Goal: Transaction & Acquisition: Purchase product/service

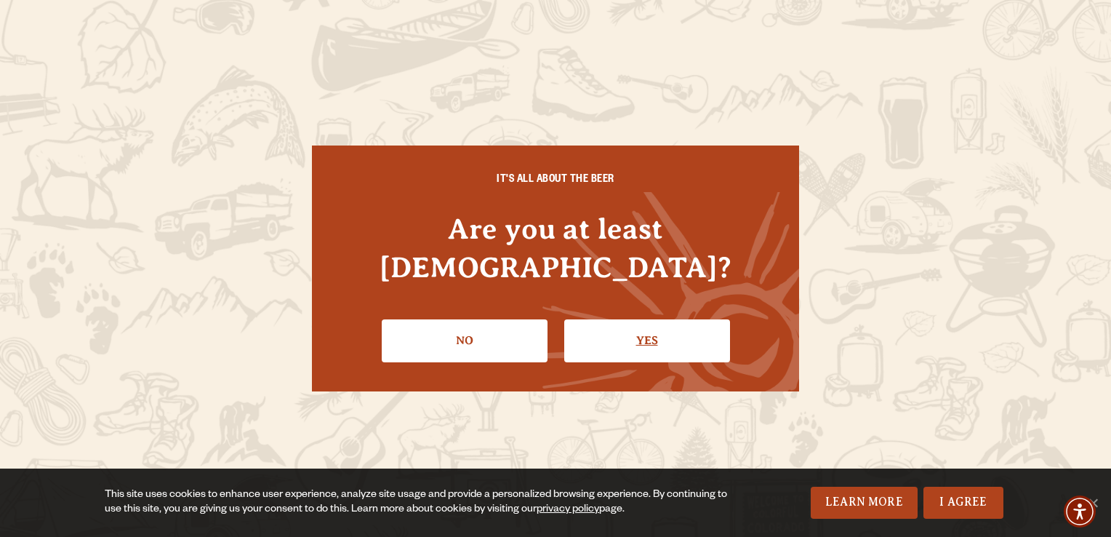
click at [659, 325] on link "Yes" at bounding box center [647, 340] width 166 height 42
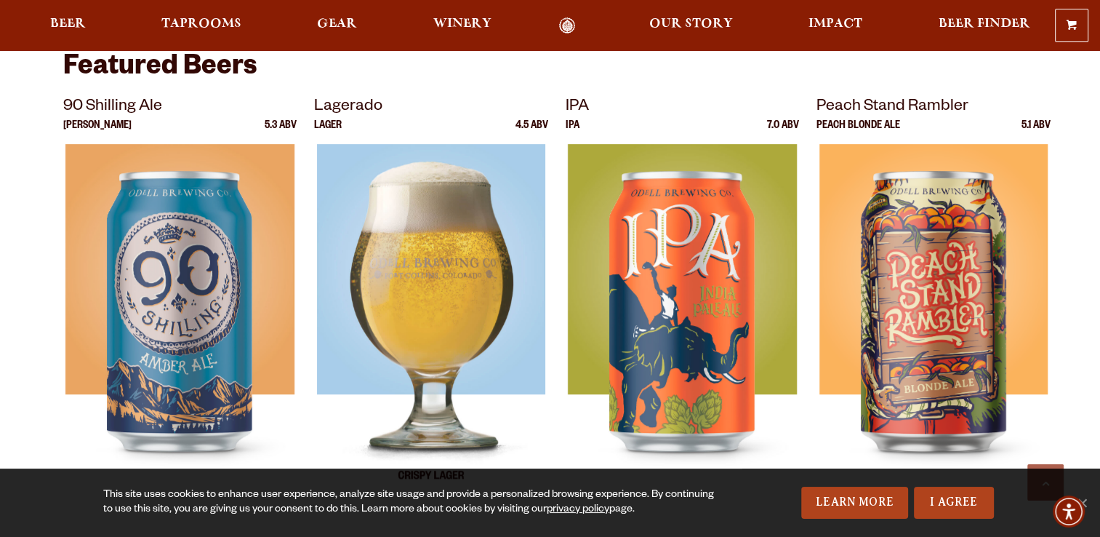
scroll to position [582, 0]
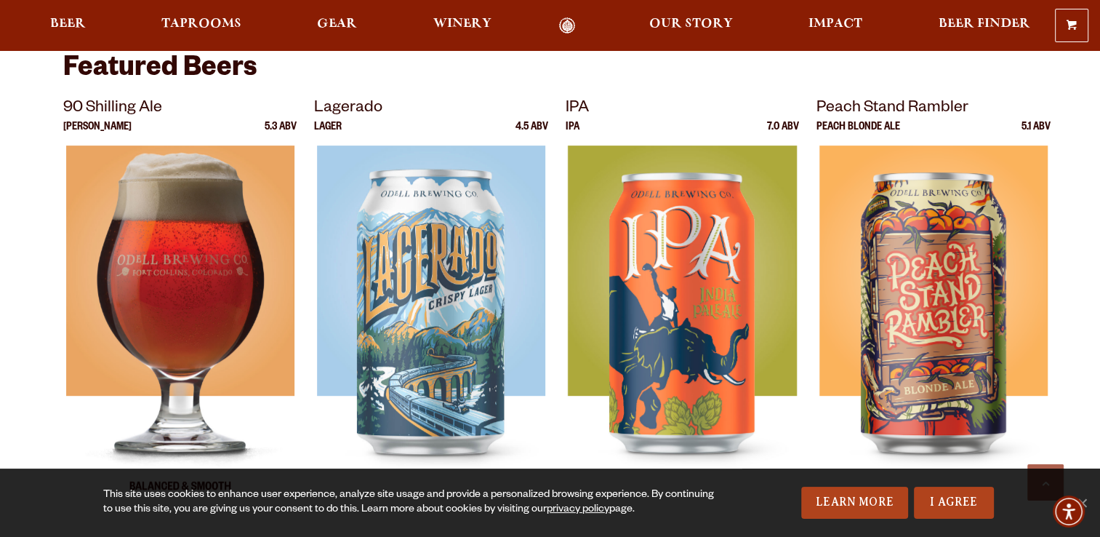
click at [180, 249] on img at bounding box center [179, 327] width 228 height 364
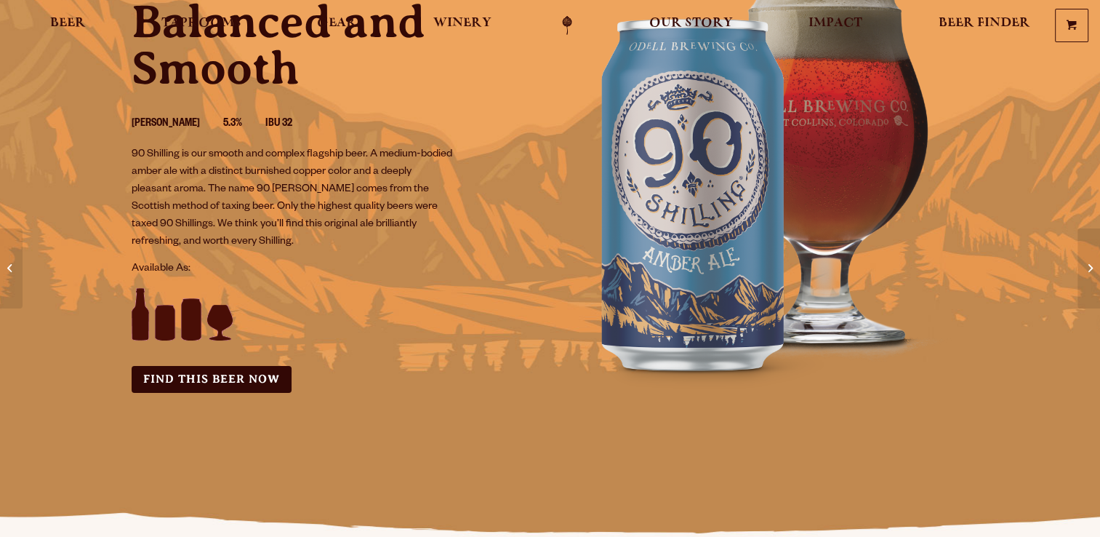
scroll to position [218, 0]
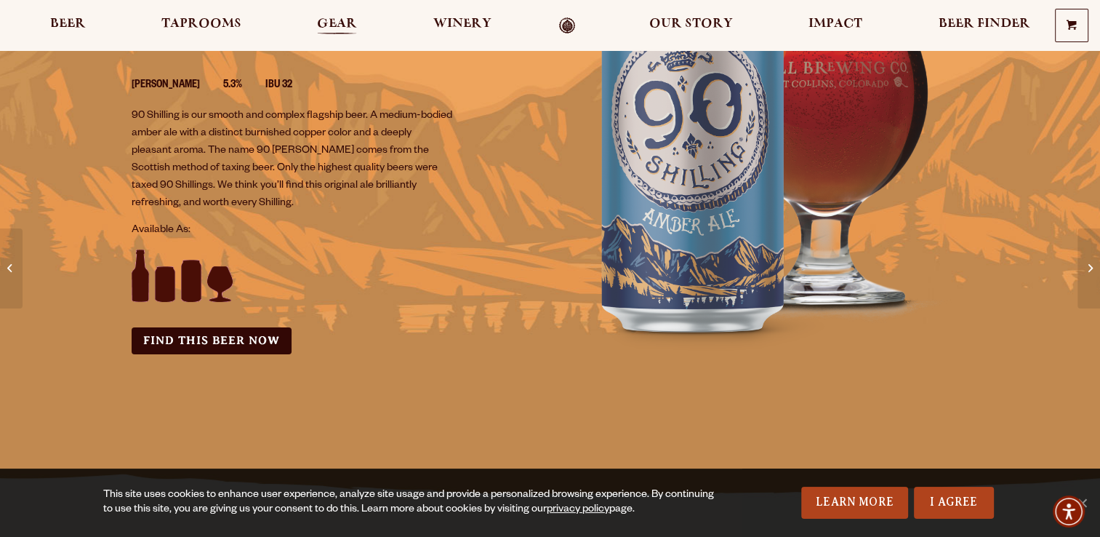
click at [340, 18] on span "Gear" at bounding box center [337, 24] width 40 height 12
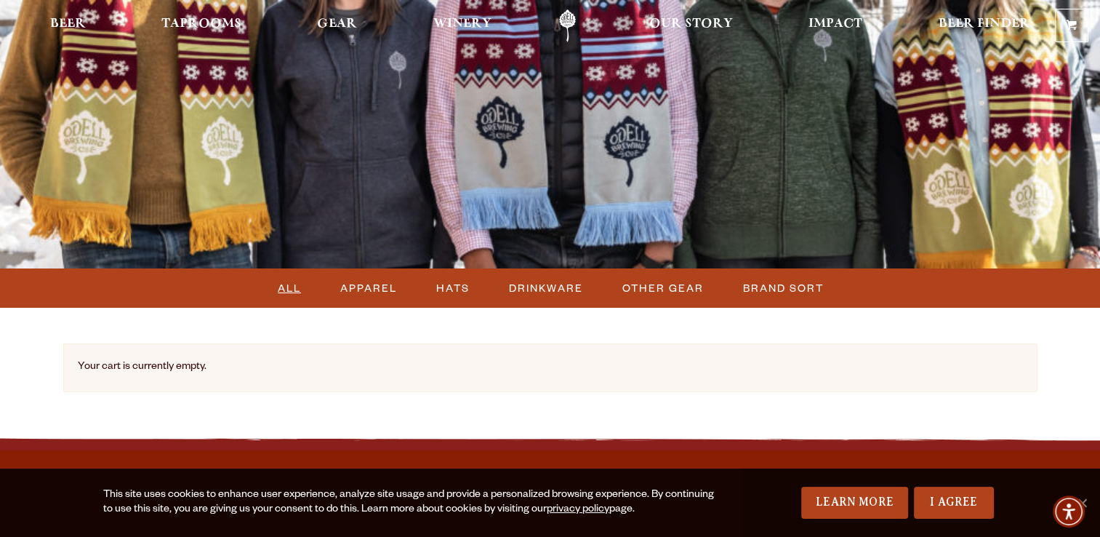
click at [292, 291] on span "ALL" at bounding box center [289, 287] width 23 height 21
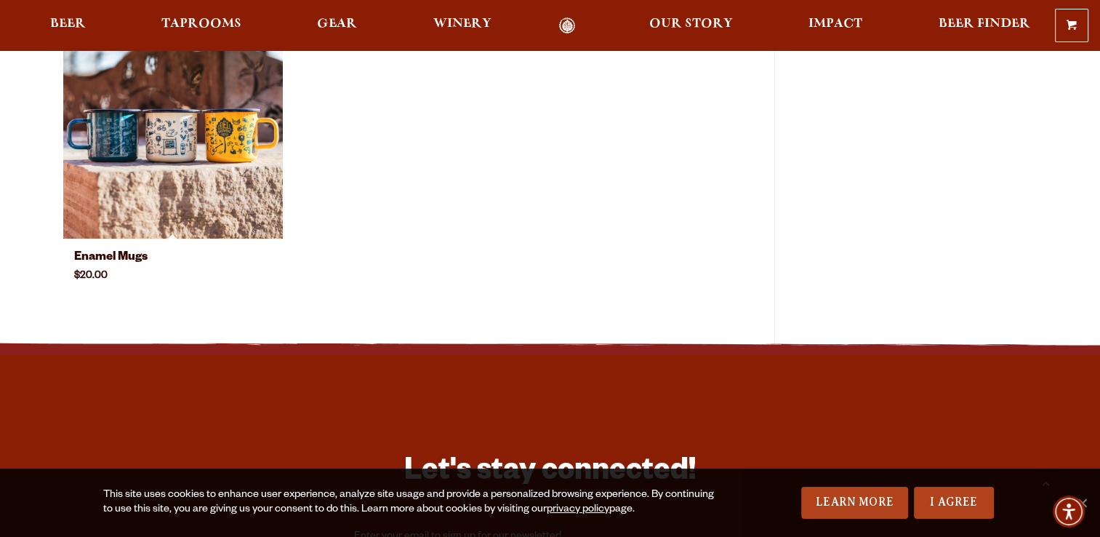
scroll to position [654, 0]
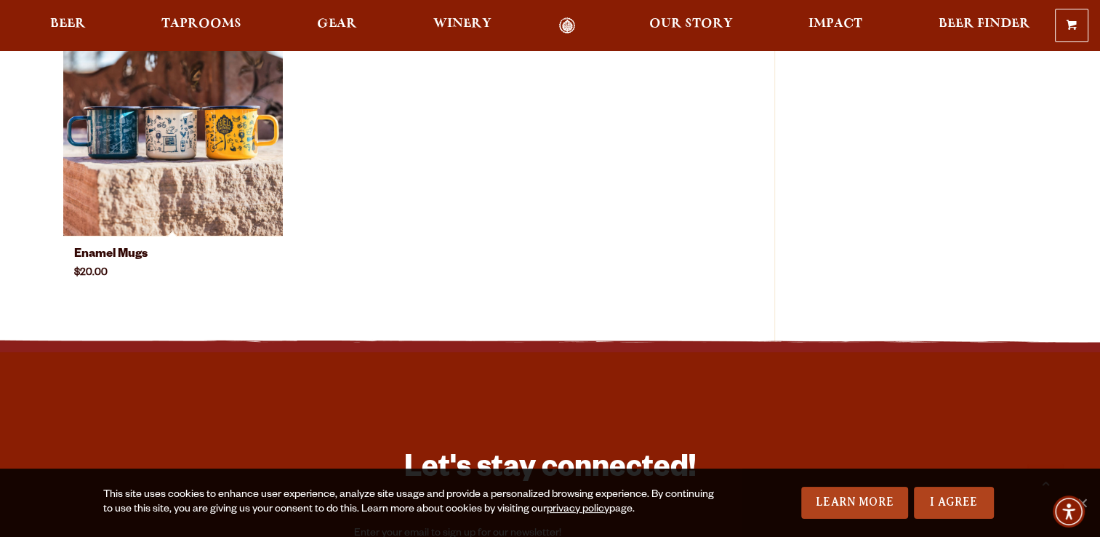
click at [148, 160] on img at bounding box center [173, 125] width 220 height 220
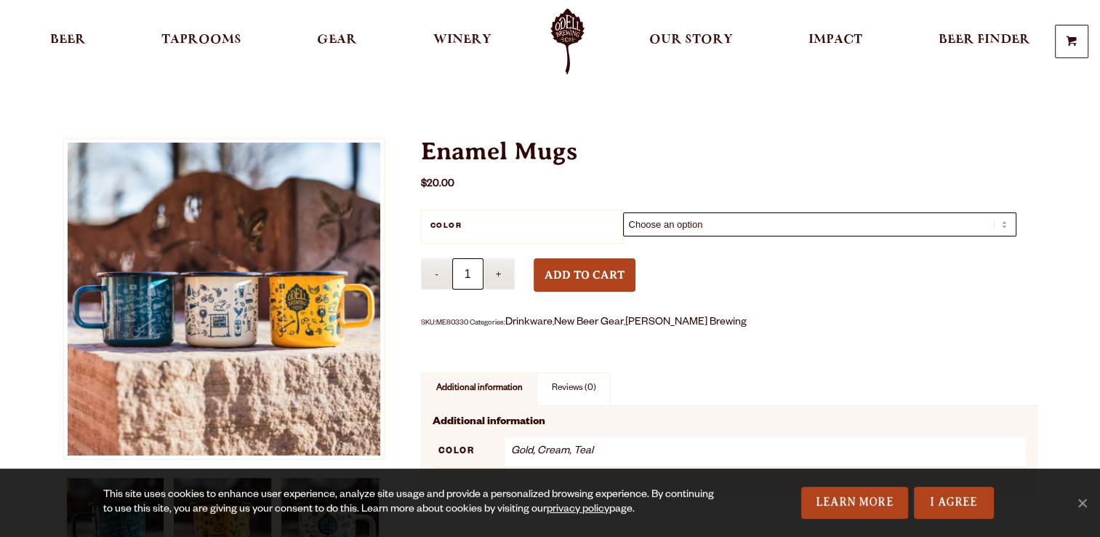
click at [665, 223] on select "Choose an option Gold Cream Teal" at bounding box center [819, 224] width 393 height 24
click at [623, 212] on select "Choose an option Gold Cream Teal" at bounding box center [819, 224] width 393 height 24
select select "gold"
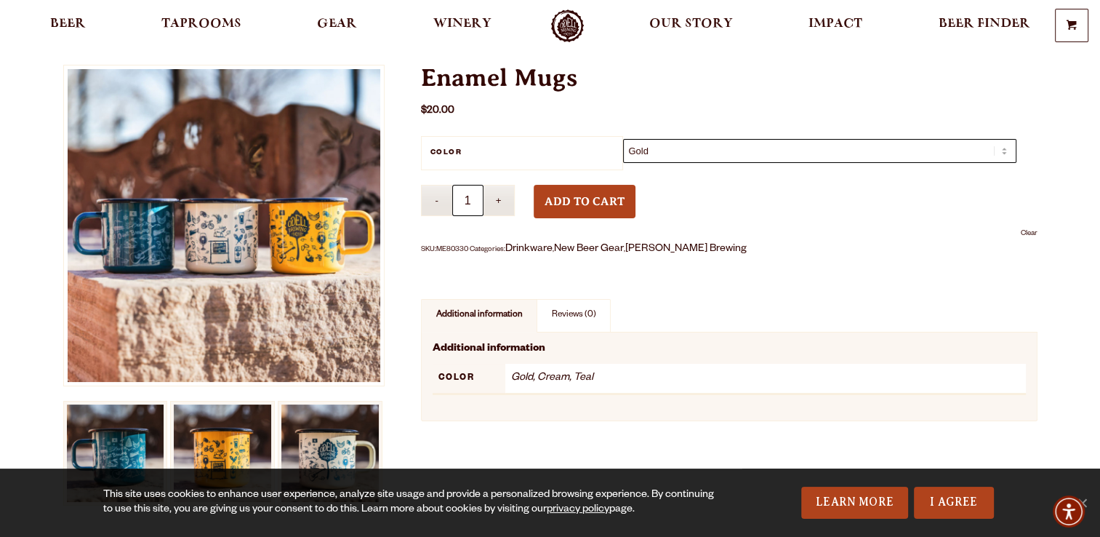
scroll to position [73, 0]
click at [585, 203] on button "Add to cart" at bounding box center [585, 201] width 102 height 33
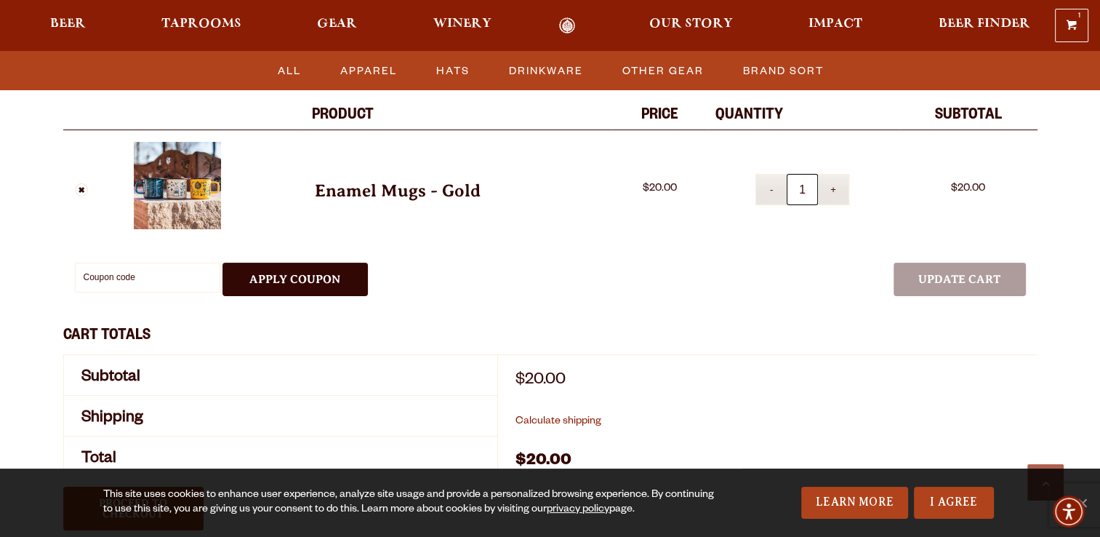
scroll to position [509, 0]
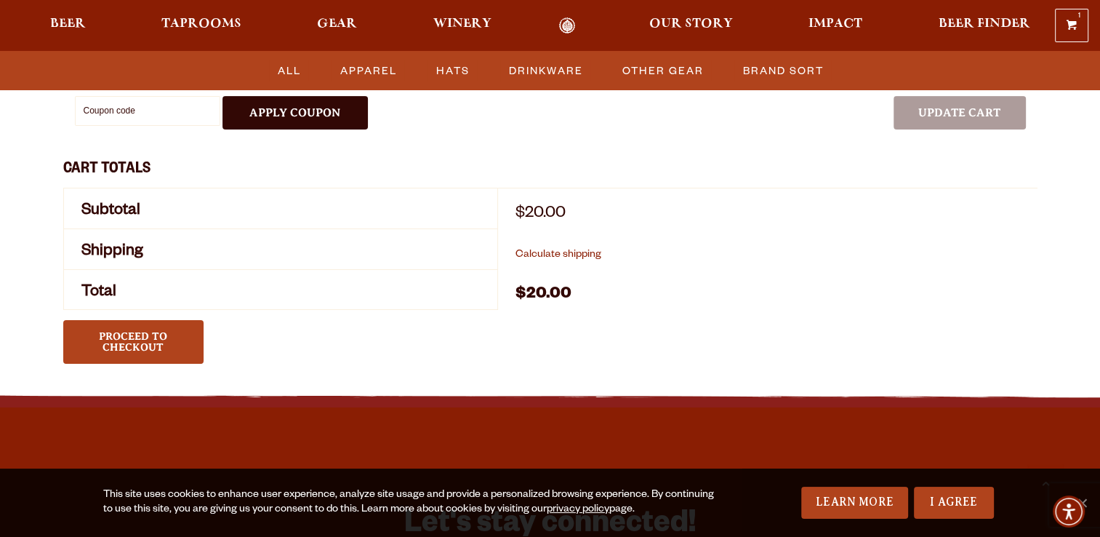
click at [148, 336] on link "Proceed to checkout" at bounding box center [133, 341] width 140 height 43
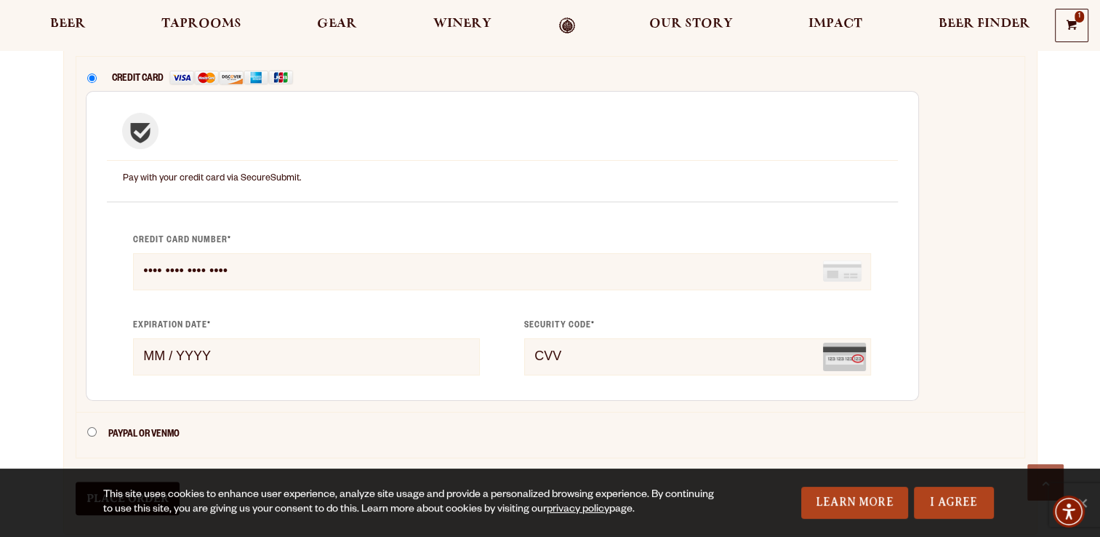
scroll to position [727, 0]
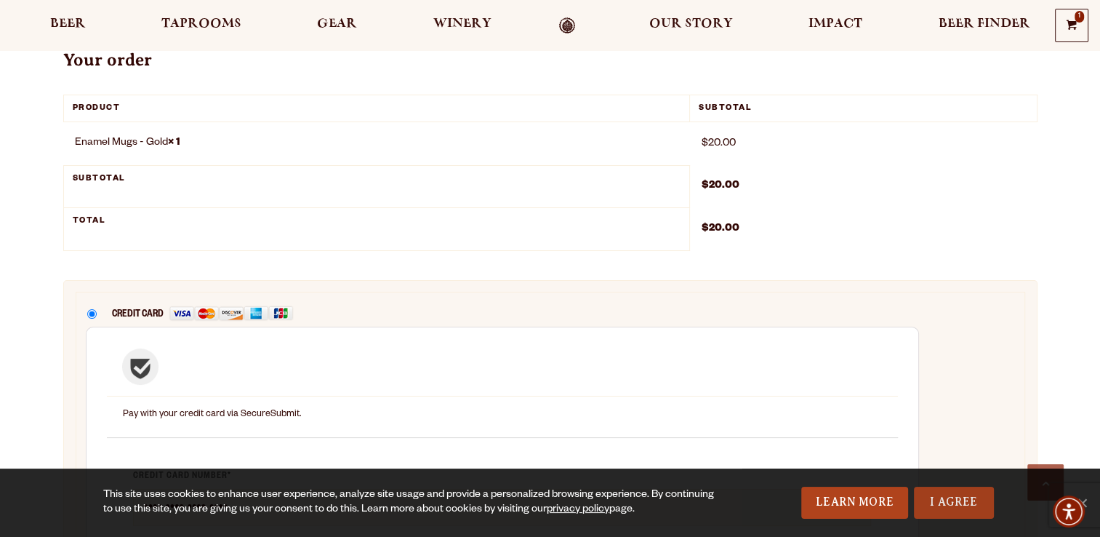
click at [967, 506] on link "I Agree" at bounding box center [954, 502] width 80 height 32
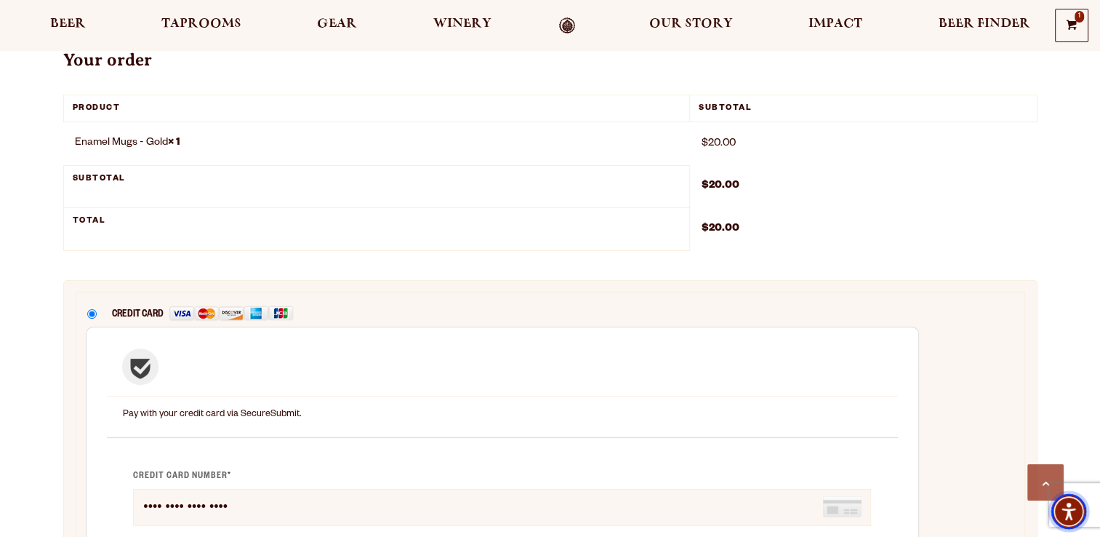
click at [1071, 511] on img "Accessibility Menu" at bounding box center [1069, 511] width 35 height 35
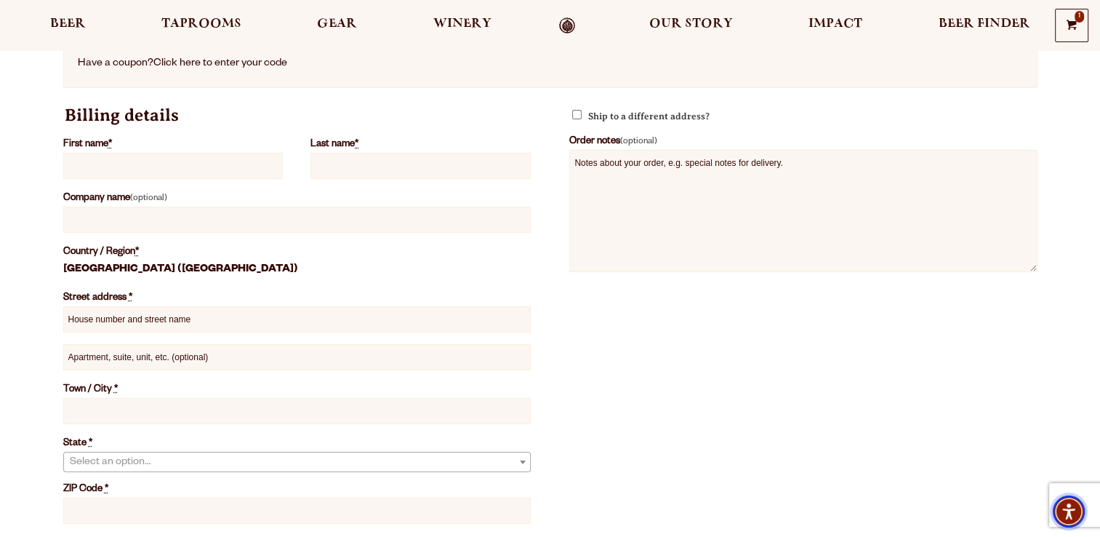
scroll to position [0, 0]
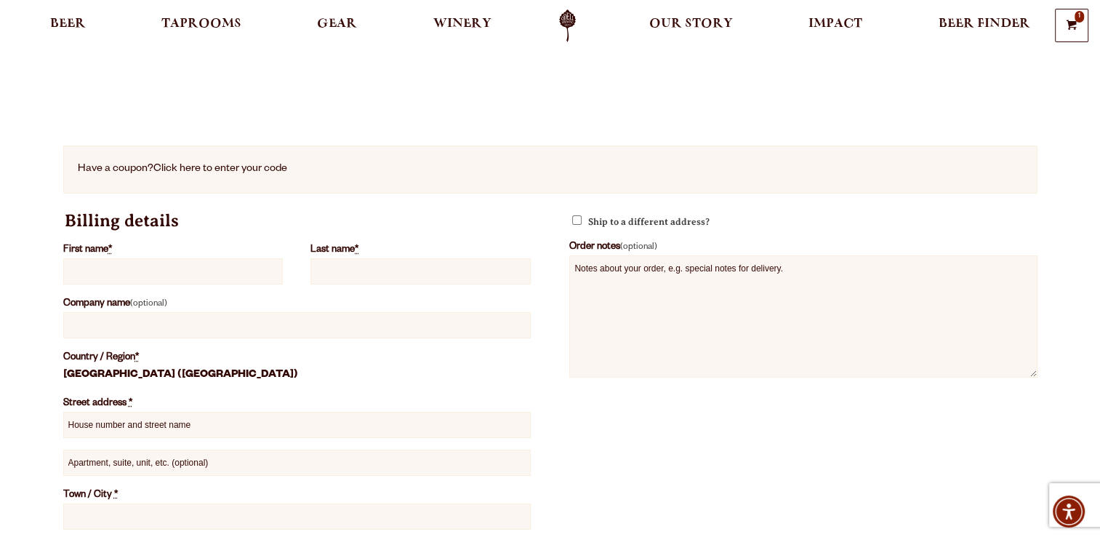
click at [163, 278] on input "First name *" at bounding box center [173, 271] width 220 height 26
type input "Goro"
type input "Shigeno"
type input "213123"
type input "232 5th avenue"
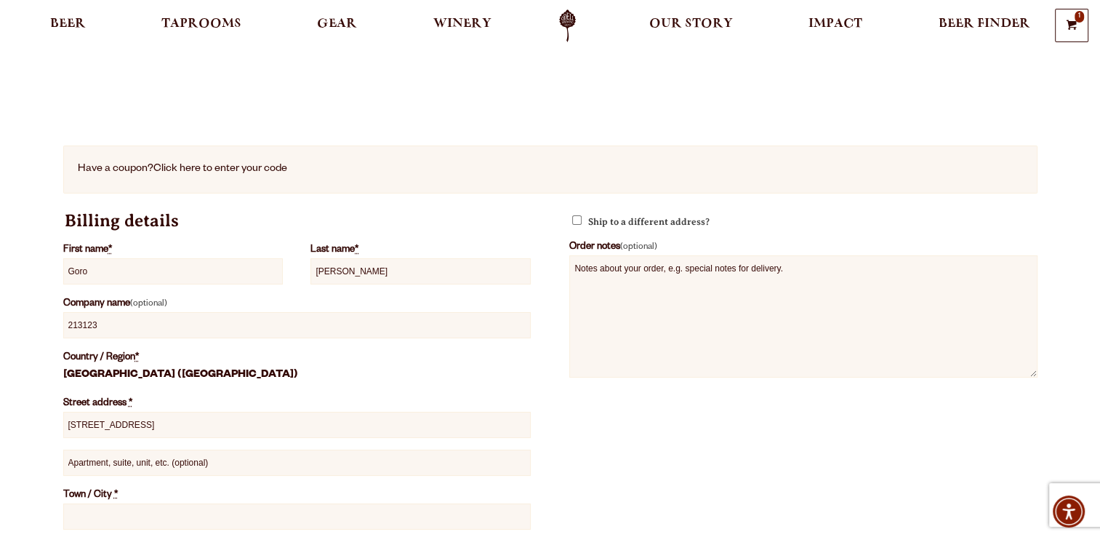
type input "232"
type input "[US_STATE]"
type input "2211"
type input "+63635669987888"
type input "tanjirokun@gmail.com"
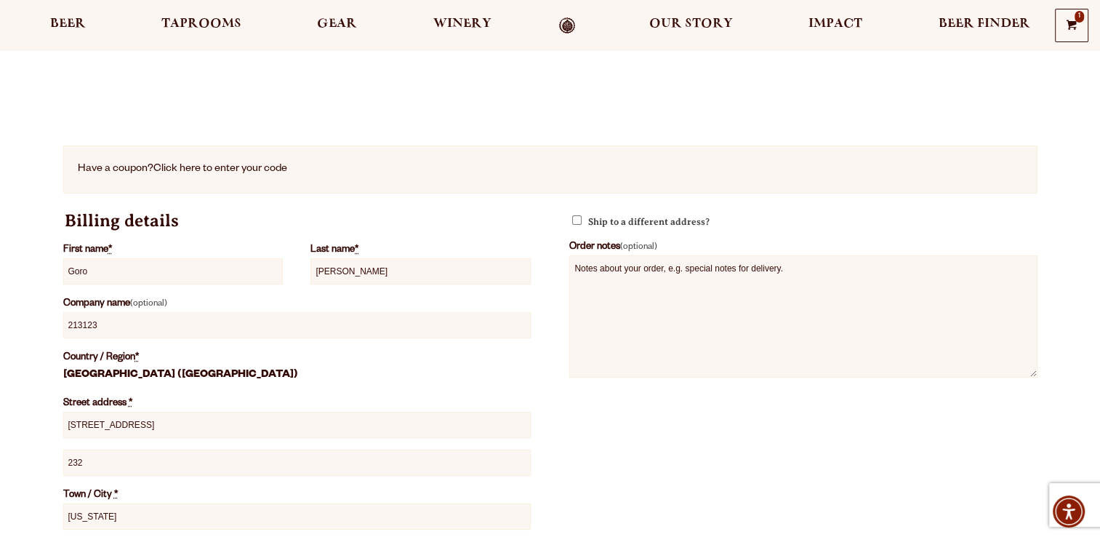
scroll to position [291, 0]
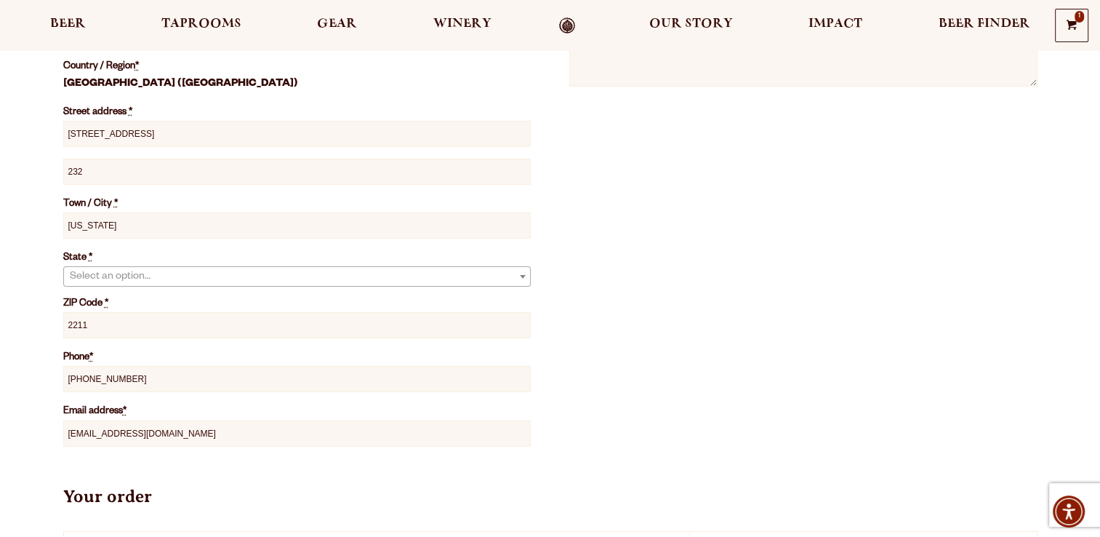
click at [144, 325] on input "2211" at bounding box center [297, 325] width 468 height 26
type input "10016"
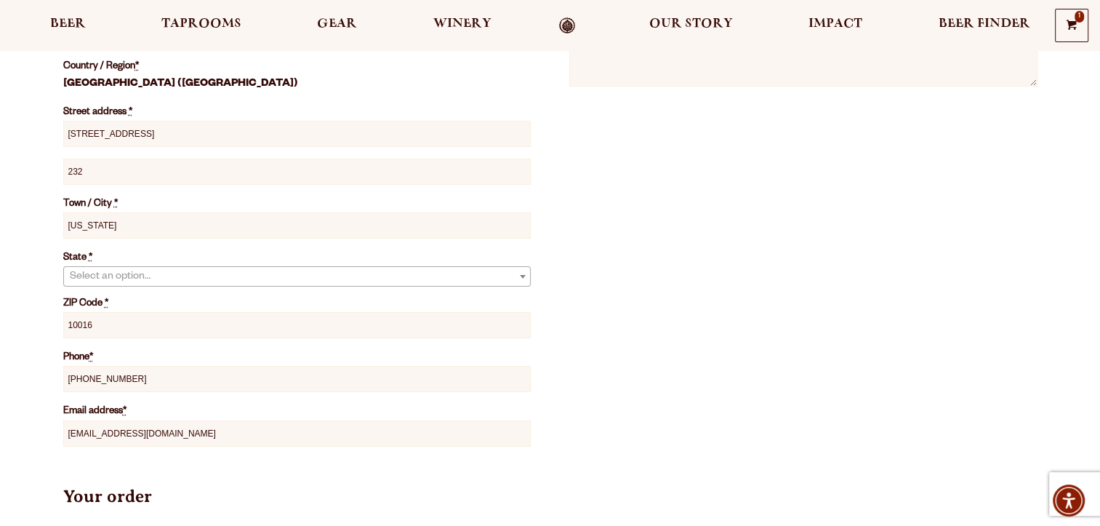
click at [134, 280] on span "Select an option…" at bounding box center [297, 277] width 466 height 20
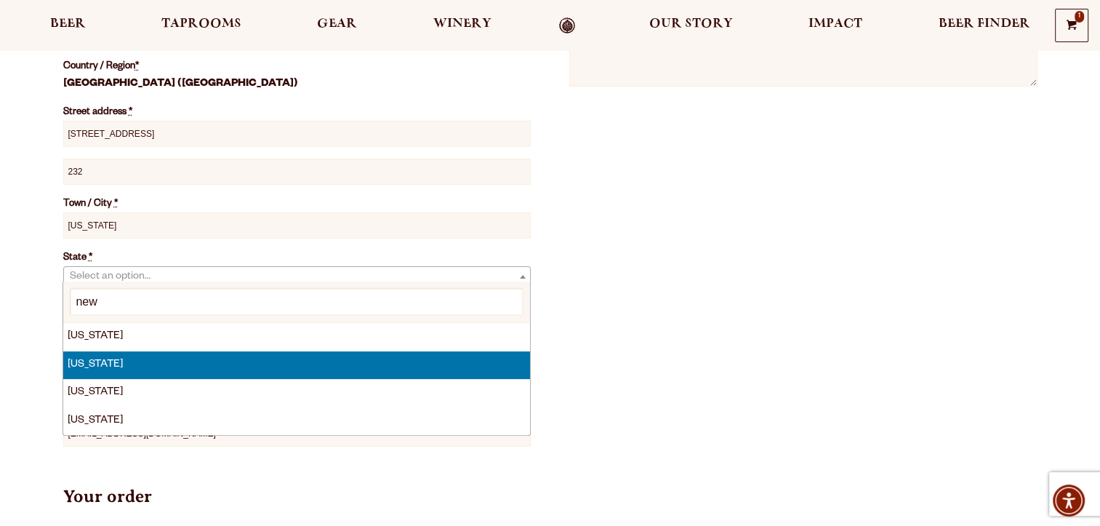
type input "new"
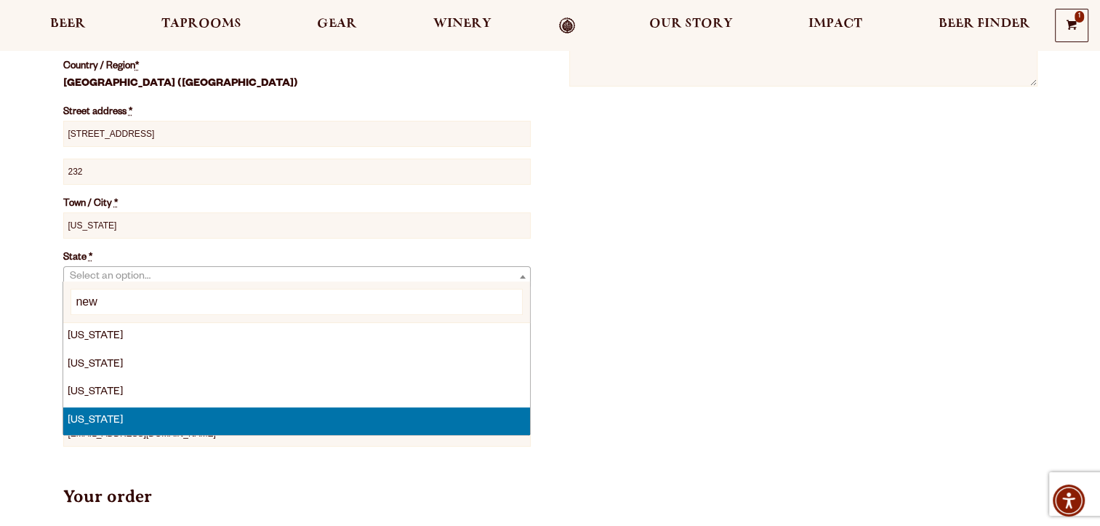
select select "NY"
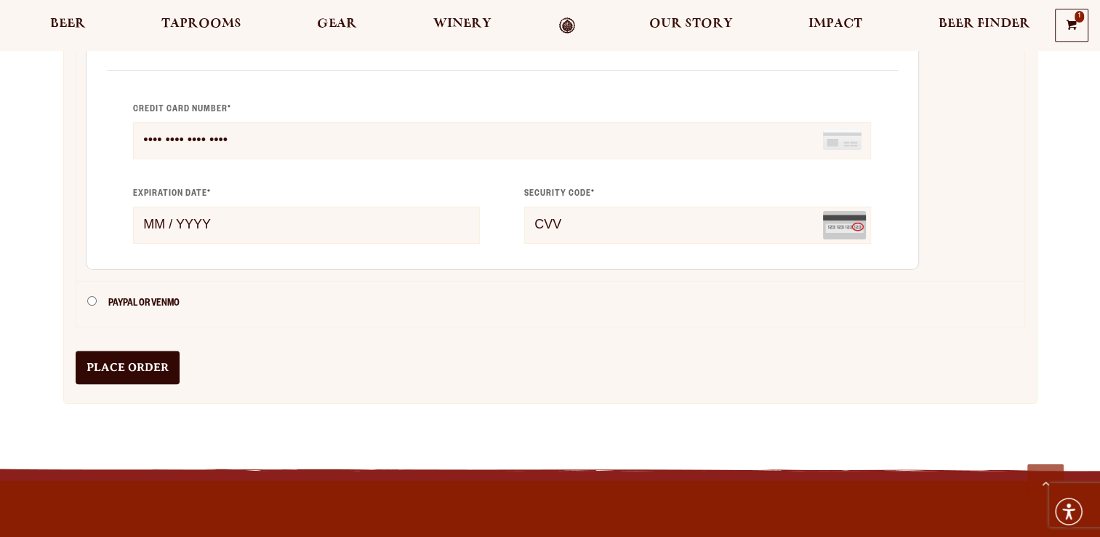
scroll to position [1163, 0]
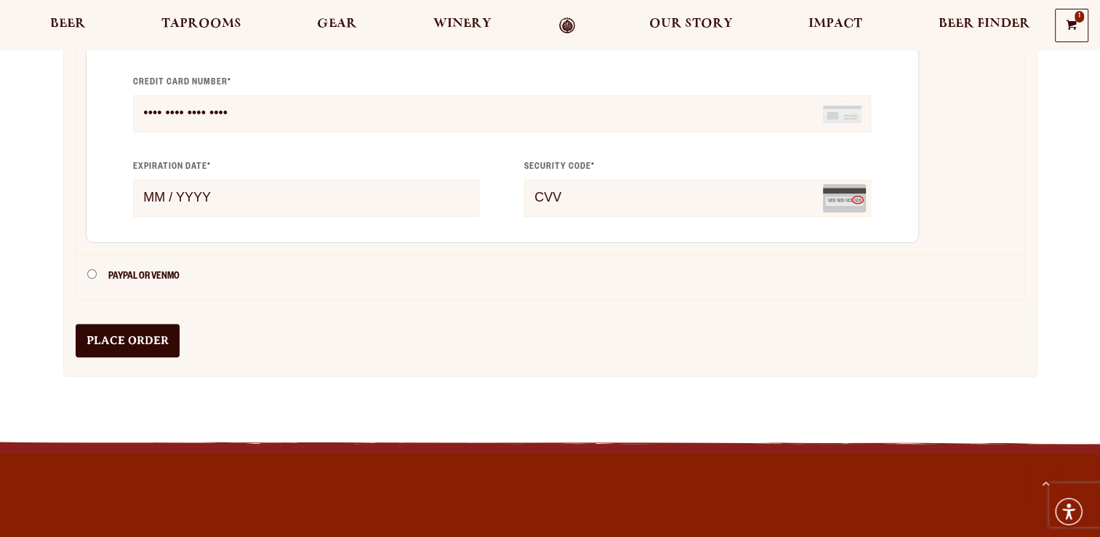
click at [0, 167] on html "1 Shopping Cart × Enamel Mugs - Gold 1 × $ 20.00 Subtotal: $ 20.00 View cart Ch…" at bounding box center [550, 12] width 1100 height 2350
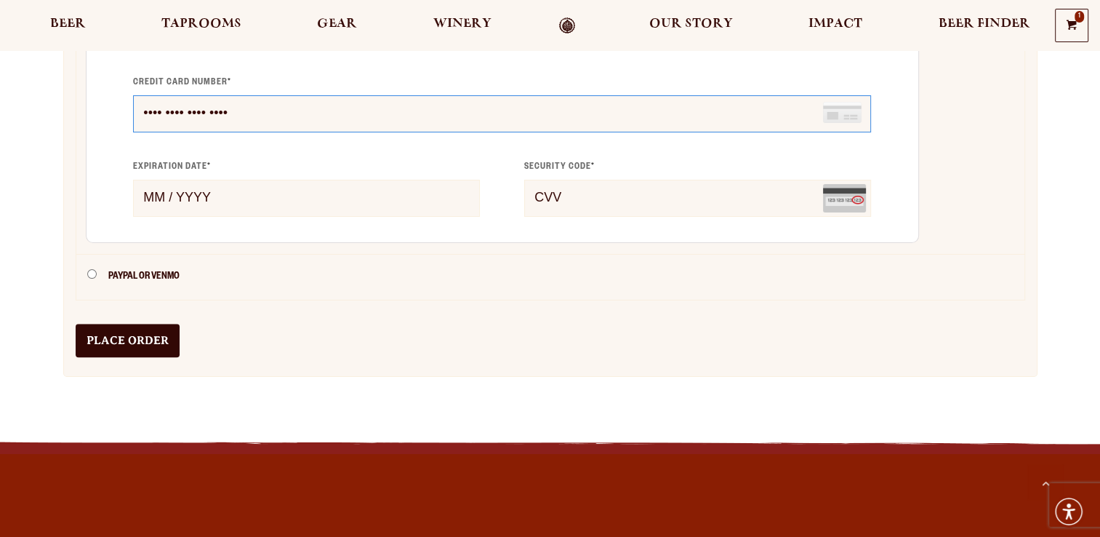
click at [204, 113] on input "Credit Card number *" at bounding box center [502, 113] width 738 height 37
paste input "4008 9500 2357 3025"
type input "4008 9500 2357 3025"
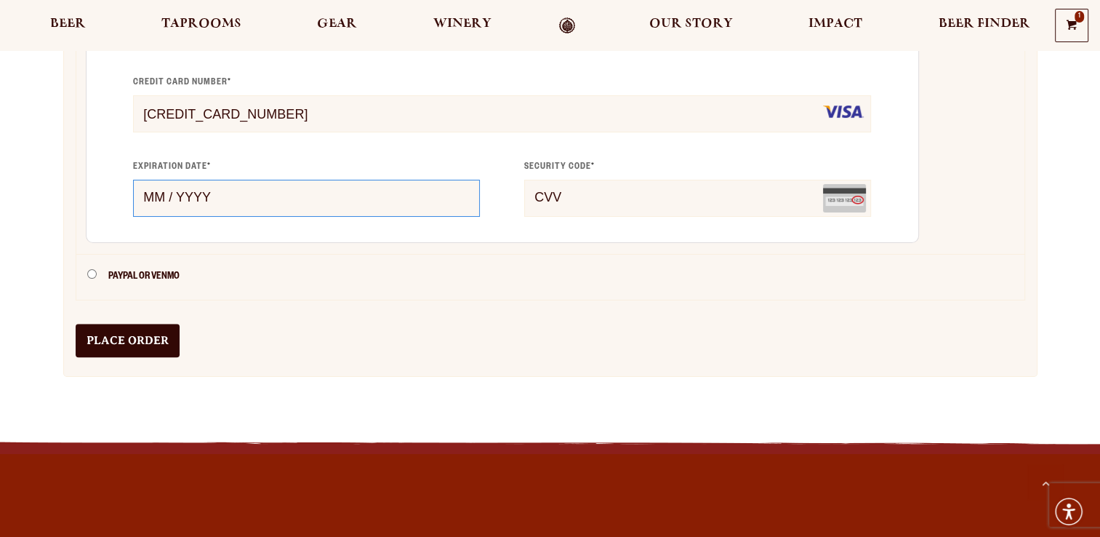
click at [247, 196] on input "Expiration date *" at bounding box center [306, 198] width 347 height 37
type input "08 / 2029"
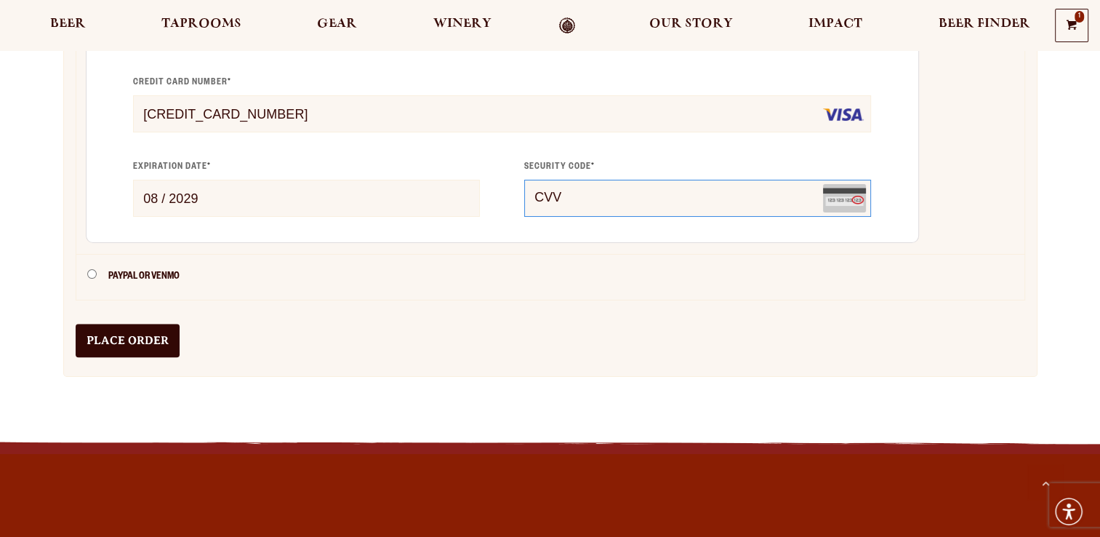
click at [573, 182] on input "Security code *" at bounding box center [697, 198] width 347 height 37
type input "000"
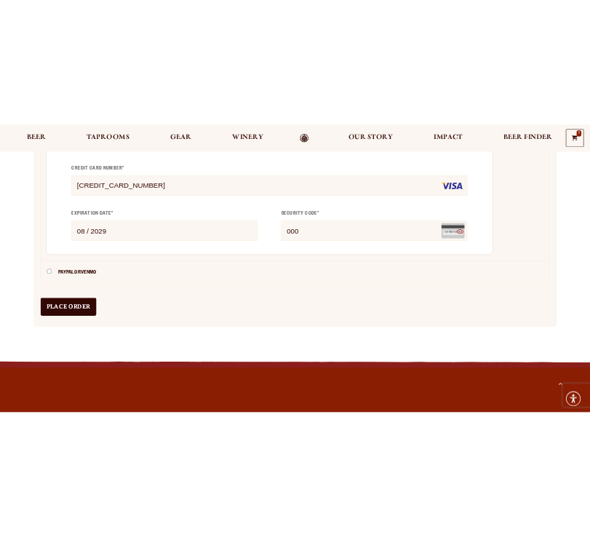
scroll to position [1143, 0]
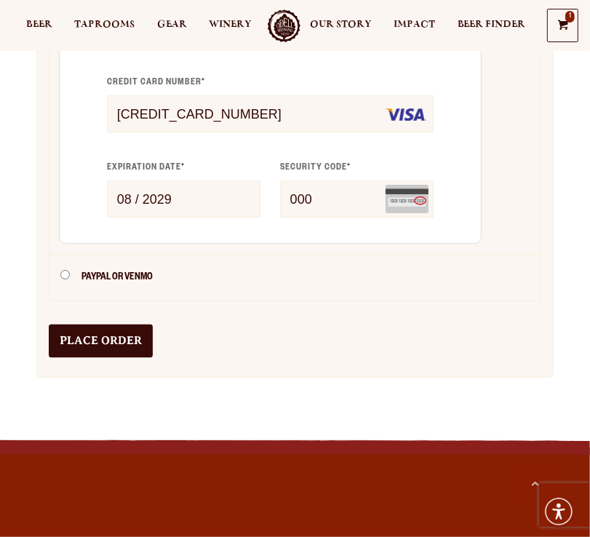
click at [105, 337] on button "Place order" at bounding box center [101, 340] width 104 height 33
click at [124, 345] on button "Place order" at bounding box center [101, 340] width 104 height 33
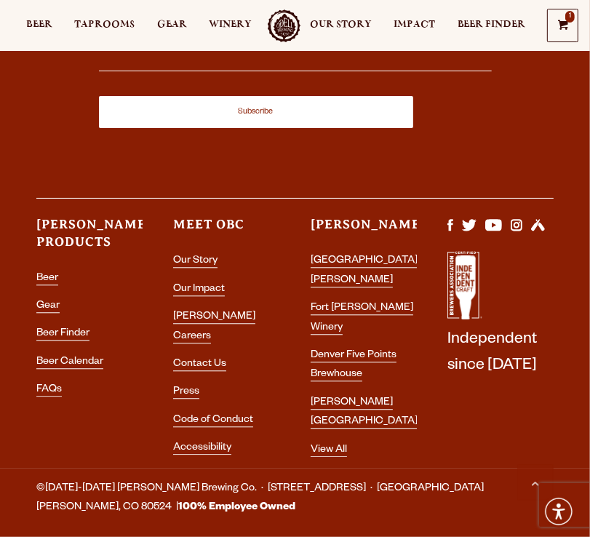
scroll to position [1806, 0]
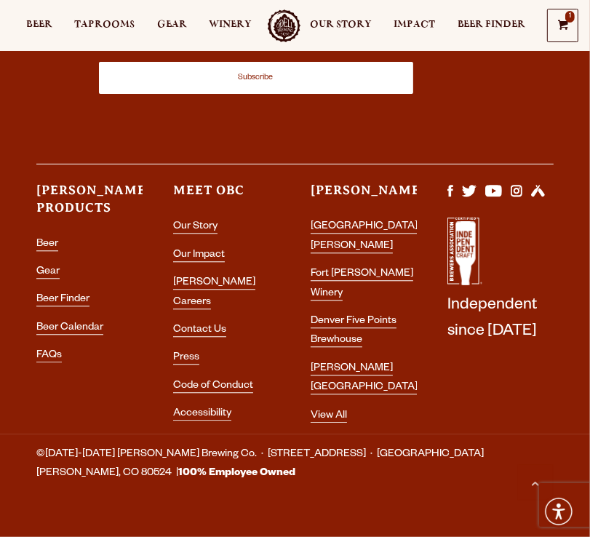
click at [391, 446] on span "©[DATE]-[DATE] [PERSON_NAME] Brewing Co. · [STREET_ADDRESS] · [GEOGRAPHIC_DATA]…" at bounding box center [294, 464] width 517 height 39
click at [390, 445] on span "©[DATE]-[DATE] [PERSON_NAME] Brewing Co. · [STREET_ADDRESS] · [GEOGRAPHIC_DATA]…" at bounding box center [294, 464] width 517 height 39
copy span "80524"
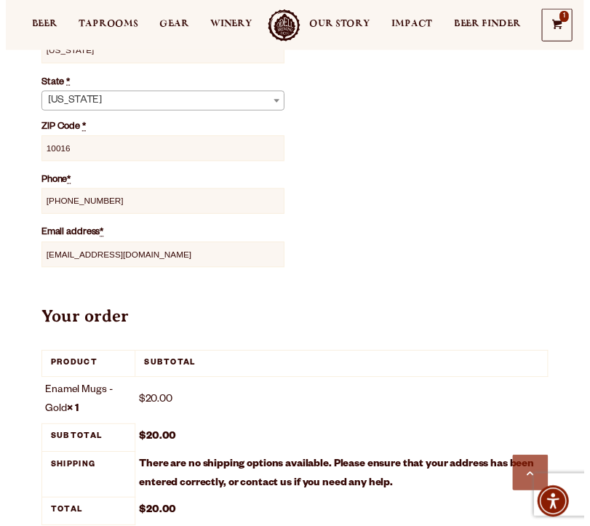
scroll to position [352, 0]
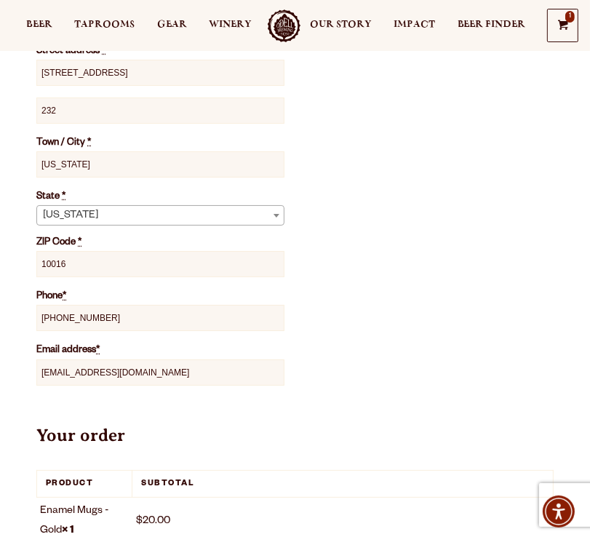
click at [116, 214] on span "[US_STATE]" at bounding box center [160, 216] width 247 height 20
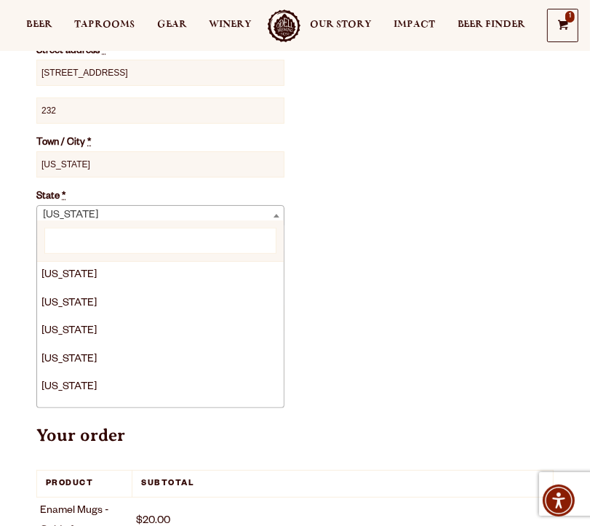
scroll to position [838, 0]
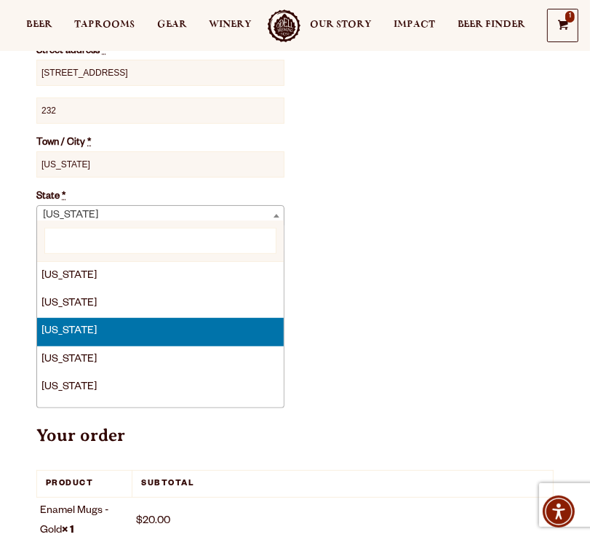
click at [401, 209] on div "Billing details First name * Goro Last name * Shigeno Company name (optional) 2…" at bounding box center [294, 139] width 517 height 567
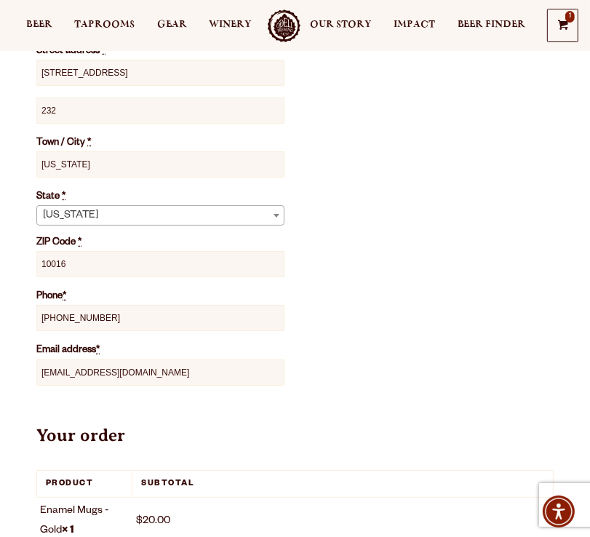
click at [124, 260] on input "10016" at bounding box center [160, 264] width 248 height 26
paste input "80524"
type input "80524"
click at [385, 241] on div "Billing details First name * Goro Last name * Shigeno Company name (optional) 2…" at bounding box center [294, 139] width 517 height 567
click at [132, 213] on span "[US_STATE]" at bounding box center [160, 216] width 247 height 20
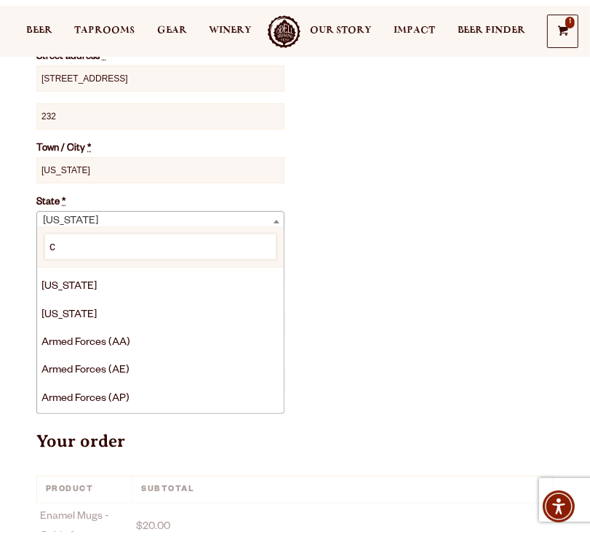
scroll to position [0, 0]
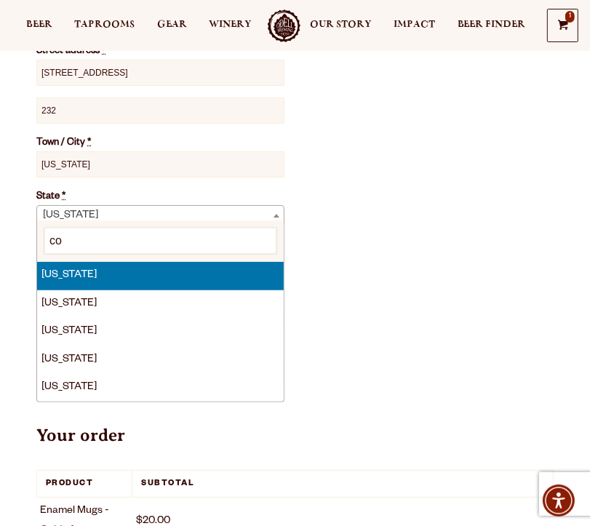
type input "co"
select select "CO"
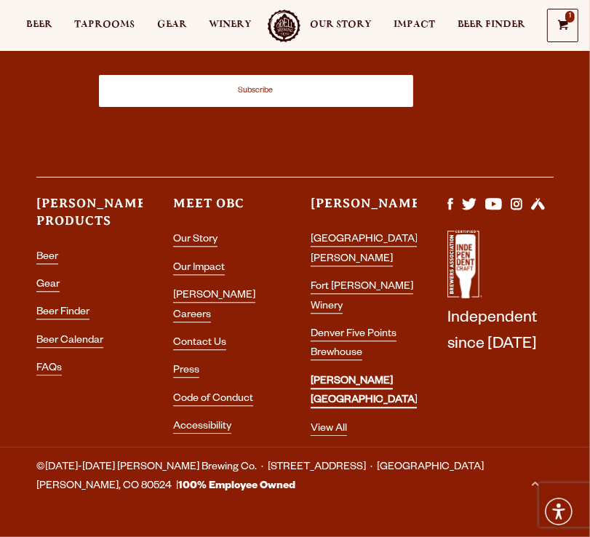
scroll to position [1808, 0]
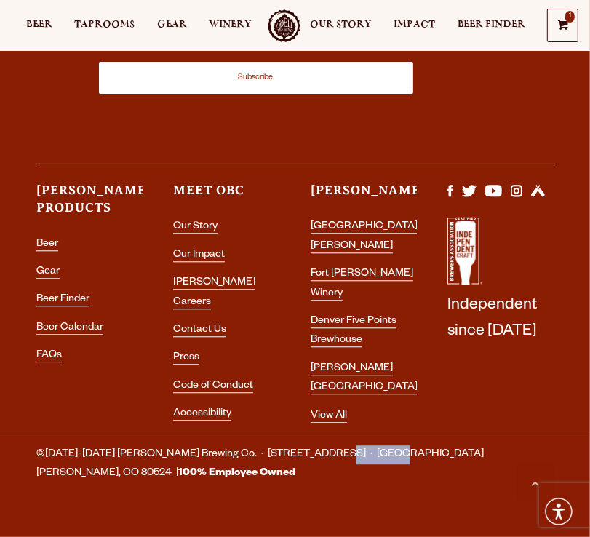
drag, startPoint x: 350, startPoint y: 445, endPoint x: 300, endPoint y: 444, distance: 50.2
click at [300, 445] on span "©[DATE]-[DATE] [PERSON_NAME] Brewing Co. · [STREET_ADDRESS] · [GEOGRAPHIC_DATA]…" at bounding box center [294, 464] width 517 height 39
copy span "[GEOGRAPHIC_DATA][PERSON_NAME]"
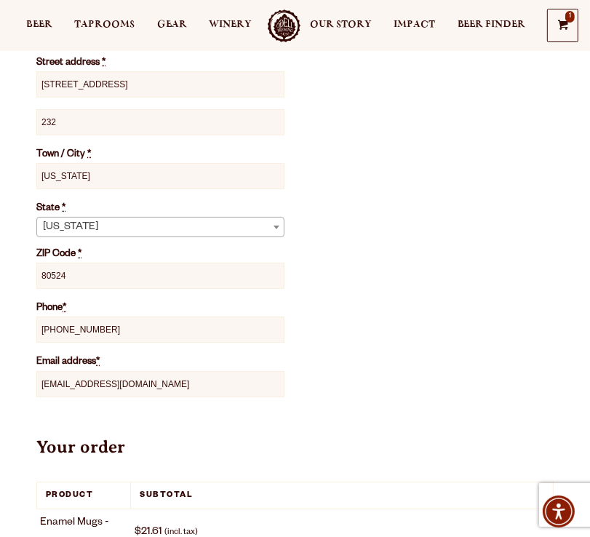
scroll to position [281, 0]
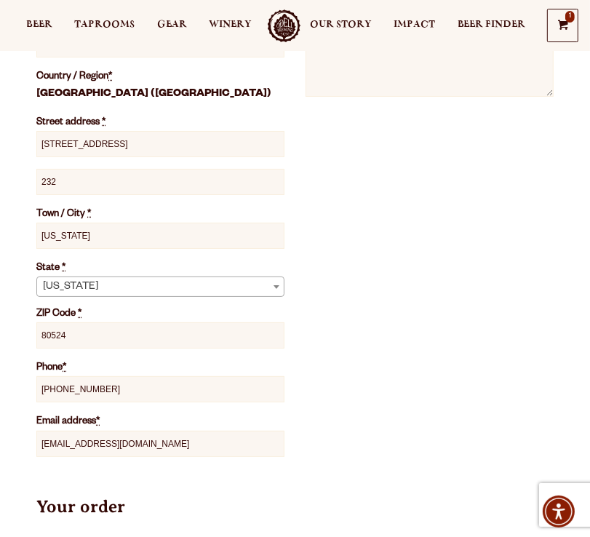
click at [121, 230] on input "[US_STATE]" at bounding box center [160, 236] width 248 height 26
paste input "[GEOGRAPHIC_DATA][PERSON_NAME]"
type input "[GEOGRAPHIC_DATA][PERSON_NAME]"
click at [388, 228] on div "Billing details First name * Goro Last name * Shigeno Company name (optional) 2…" at bounding box center [294, 210] width 517 height 567
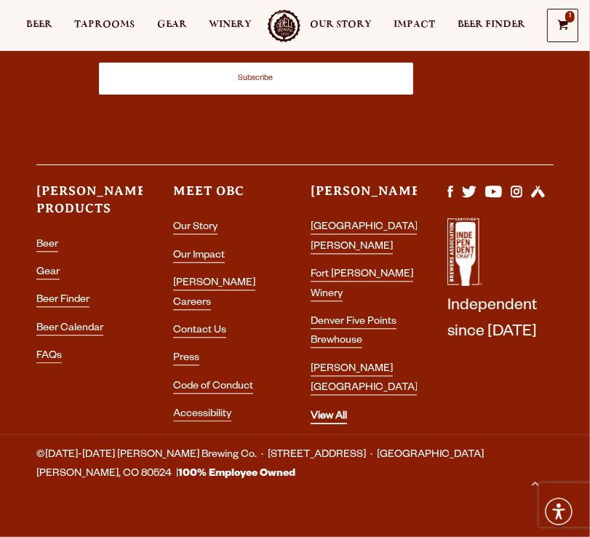
scroll to position [1808, 0]
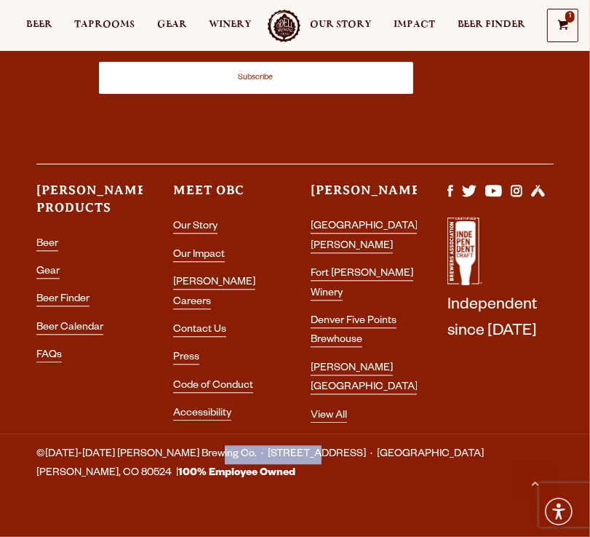
drag, startPoint x: 291, startPoint y: 446, endPoint x: 192, endPoint y: 438, distance: 99.2
click at [192, 445] on span "©[DATE]-[DATE] [PERSON_NAME] Brewing Co. · [STREET_ADDRESS] · [GEOGRAPHIC_DATA]…" at bounding box center [294, 464] width 517 height 39
copy span "800 East Lincoln Ave."
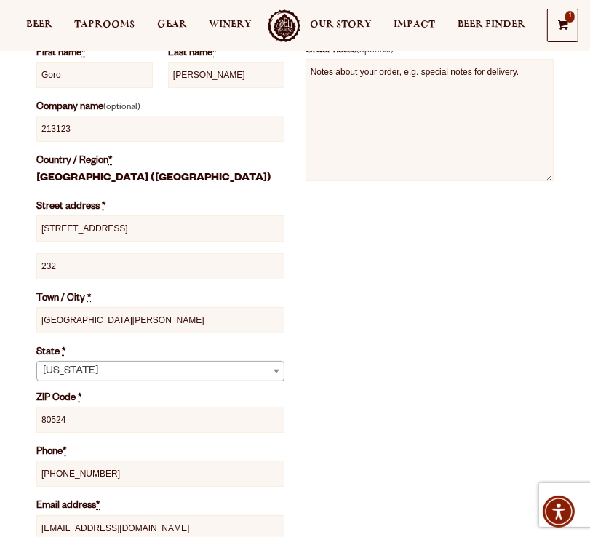
scroll to position [135, 0]
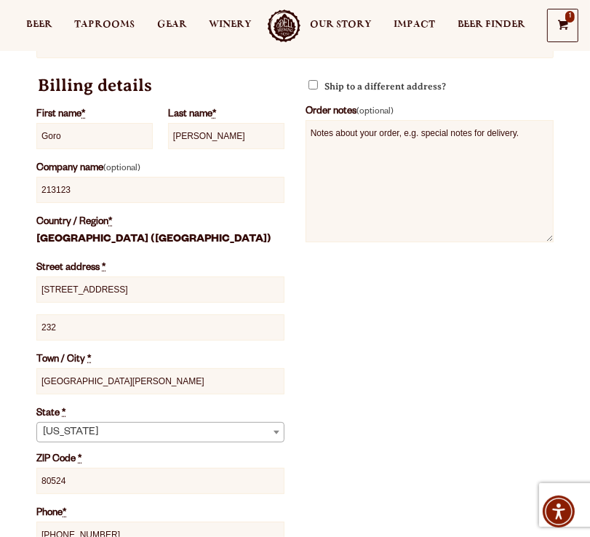
click at [149, 286] on input "232 5th avenue" at bounding box center [160, 289] width 248 height 26
paste input "800 East Lincoln Ave."
type input "800 East Lincoln Ave."
drag, startPoint x: 364, startPoint y: 308, endPoint x: 191, endPoint y: 305, distance: 173.1
click at [361, 308] on div "Billing details First name * Goro Last name * Shigeno Company name (optional) 2…" at bounding box center [294, 356] width 517 height 567
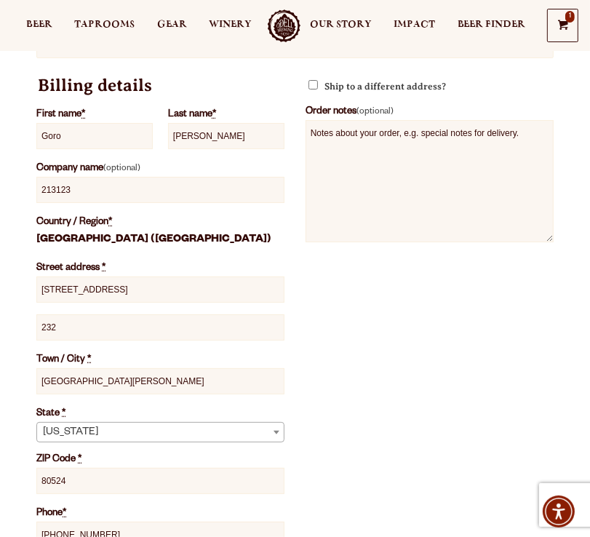
click at [127, 327] on input "232" at bounding box center [160, 327] width 248 height 26
click at [439, 318] on div "Billing details First name * Goro Last name * Shigeno Company name (optional) 2…" at bounding box center [294, 356] width 517 height 567
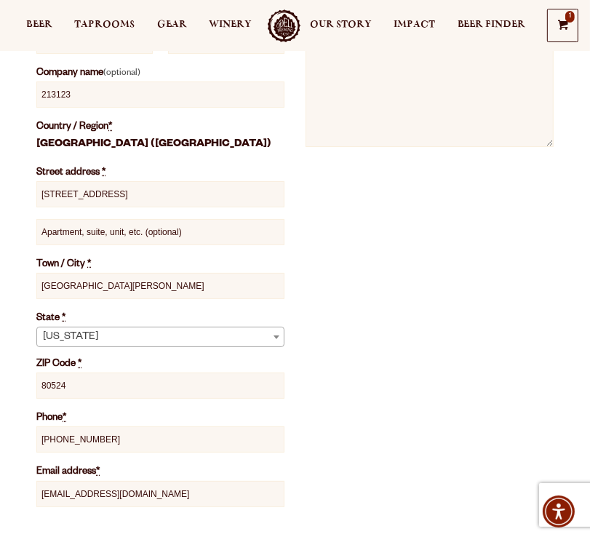
scroll to position [0, 0]
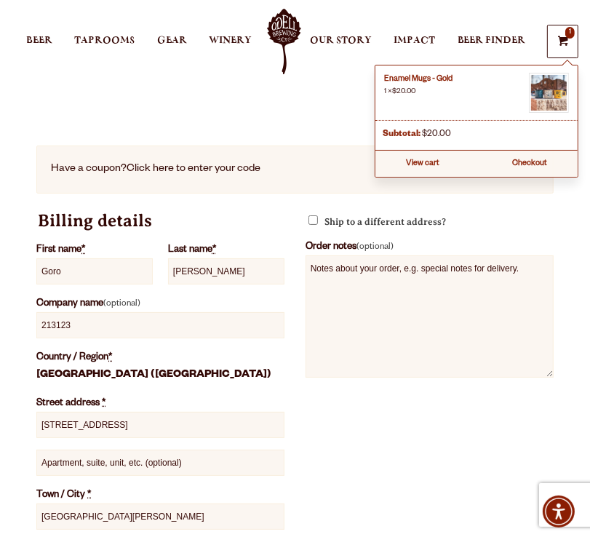
click at [565, 44] on span at bounding box center [563, 44] width 10 height 11
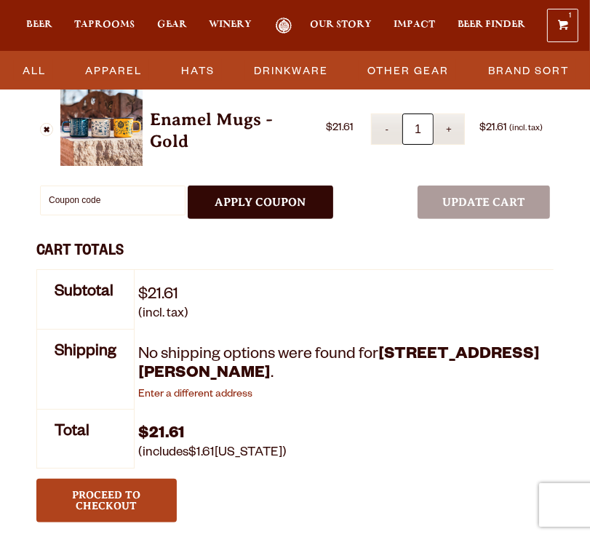
scroll to position [364, 0]
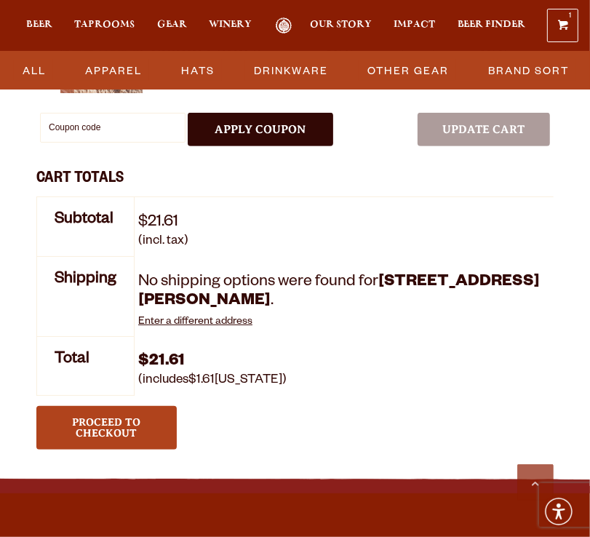
click at [207, 321] on link "Enter a different address" at bounding box center [195, 322] width 114 height 12
select select "CO"
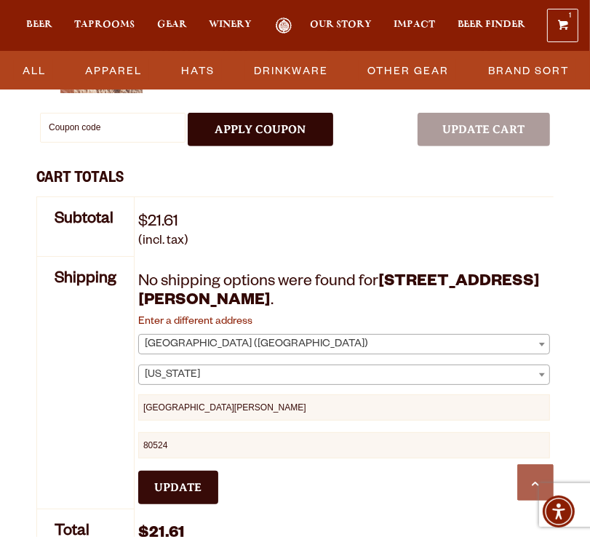
click at [186, 486] on button "Update" at bounding box center [178, 486] width 80 height 33
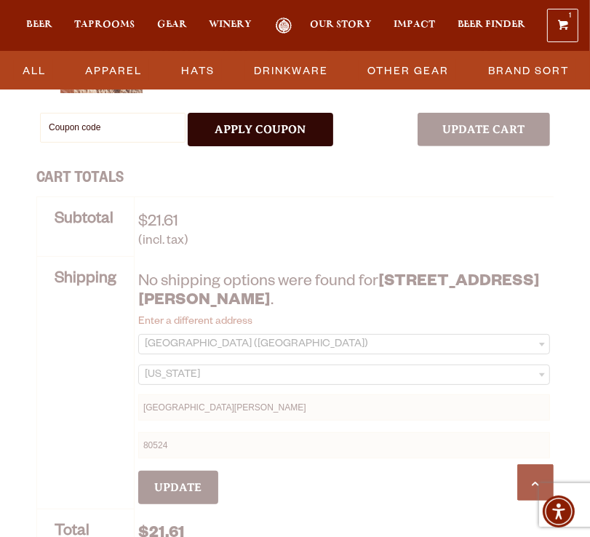
scroll to position [426, 0]
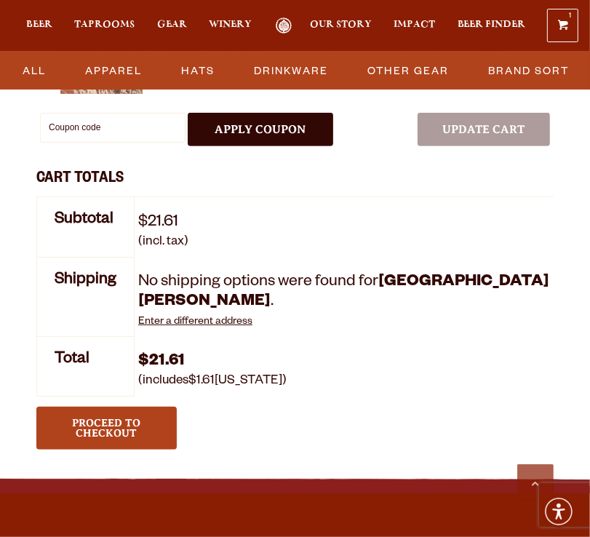
click at [208, 321] on link "Enter a different address" at bounding box center [195, 322] width 114 height 12
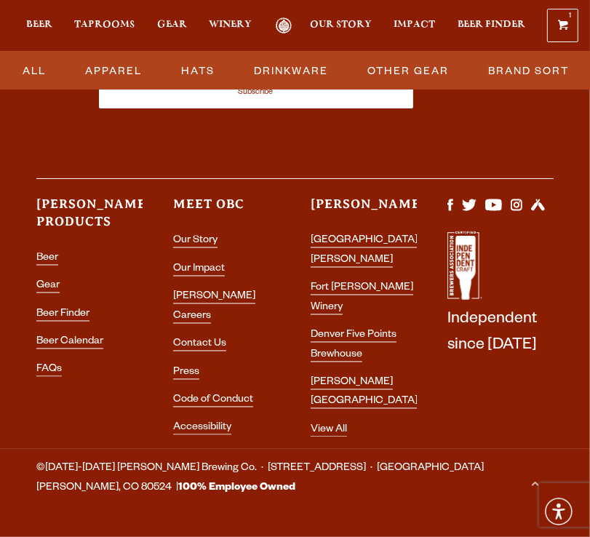
scroll to position [1305, 0]
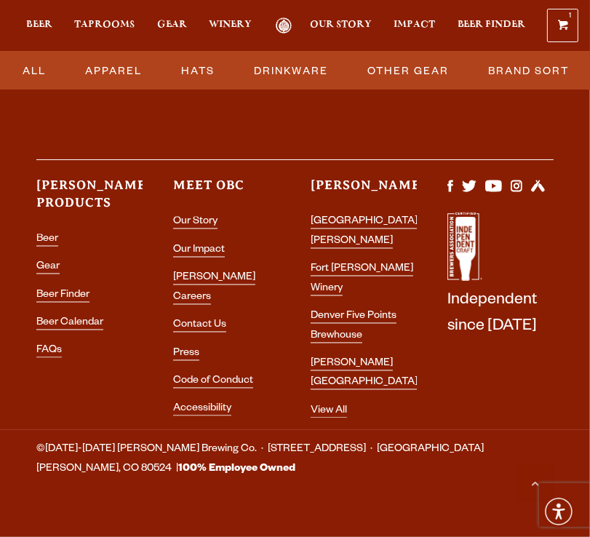
click at [387, 441] on span "©[DATE]-[DATE] [PERSON_NAME] Brewing Co. · [STREET_ADDRESS] · [GEOGRAPHIC_DATA]…" at bounding box center [294, 460] width 517 height 39
copy span "80524"
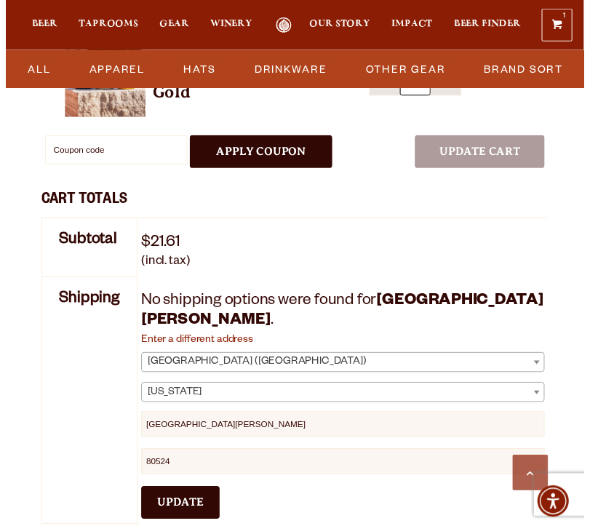
scroll to position [359, 0]
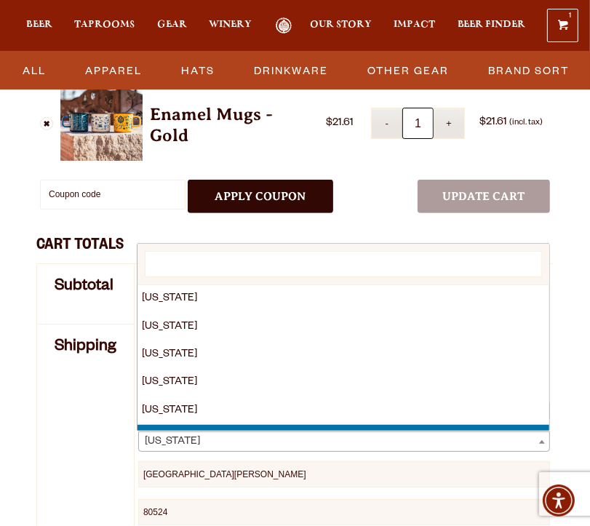
click at [204, 437] on span "[US_STATE]" at bounding box center [344, 442] width 410 height 20
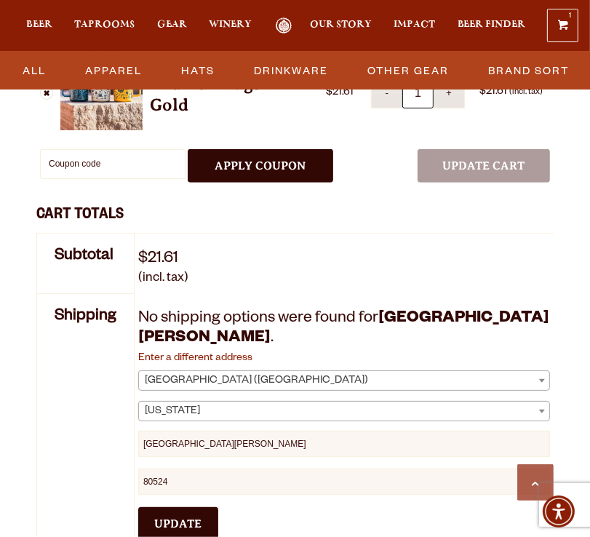
scroll to position [505, 0]
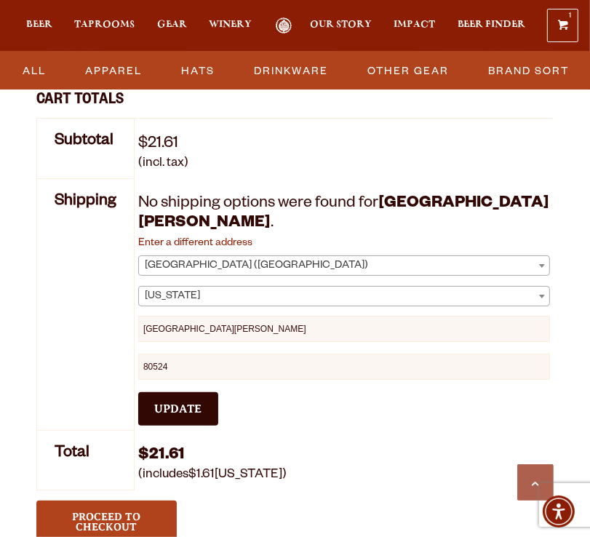
click at [118, 279] on th "Shipping" at bounding box center [85, 304] width 97 height 252
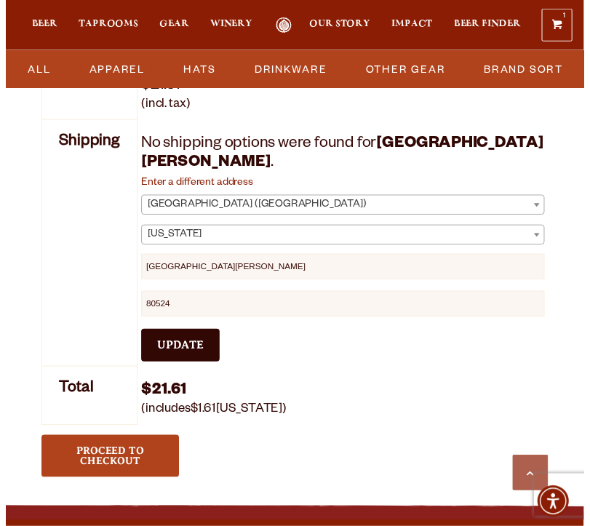
scroll to position [577, 0]
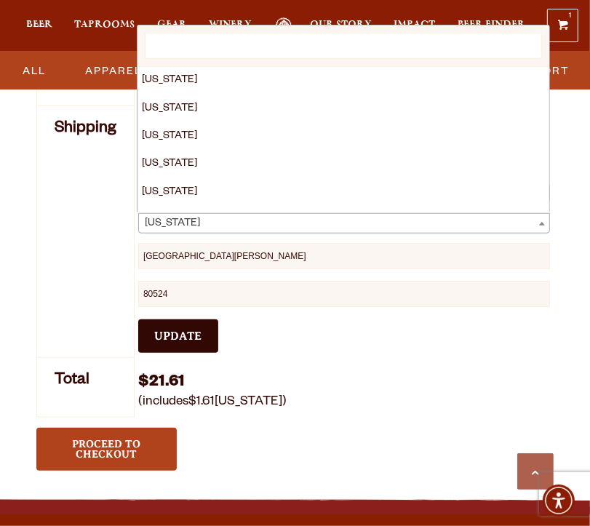
click at [225, 220] on span "[US_STATE]" at bounding box center [344, 224] width 410 height 20
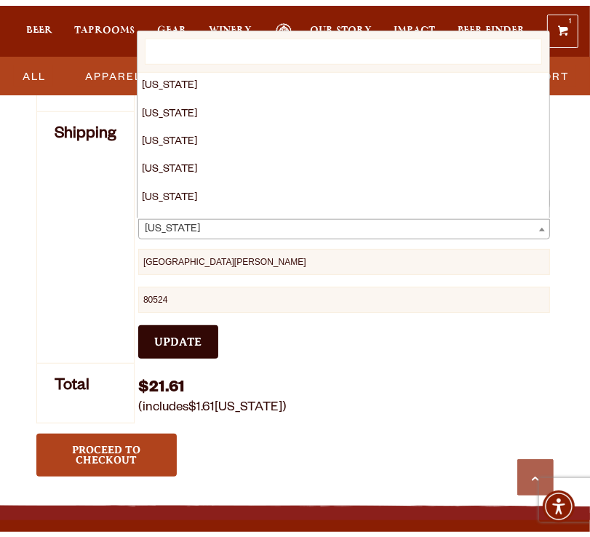
scroll to position [140, 0]
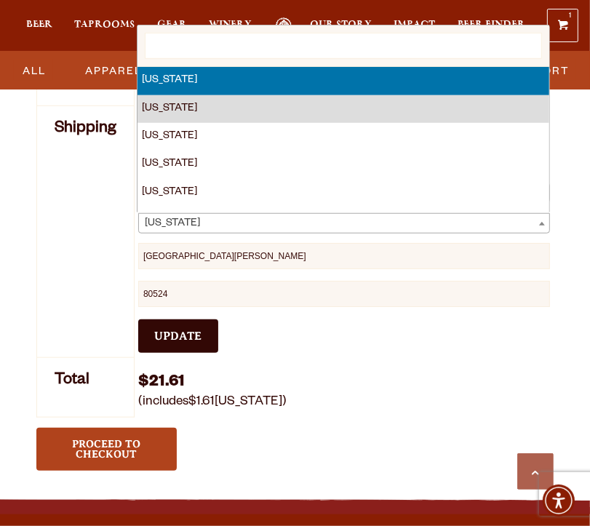
select select "CO"
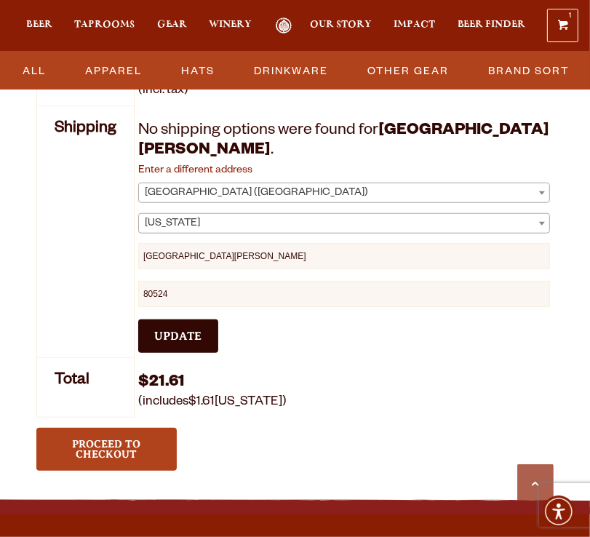
drag, startPoint x: 55, startPoint y: 249, endPoint x: 77, endPoint y: 256, distance: 23.0
click at [55, 249] on th "Shipping" at bounding box center [85, 231] width 97 height 252
click at [162, 332] on button "Update" at bounding box center [178, 335] width 80 height 33
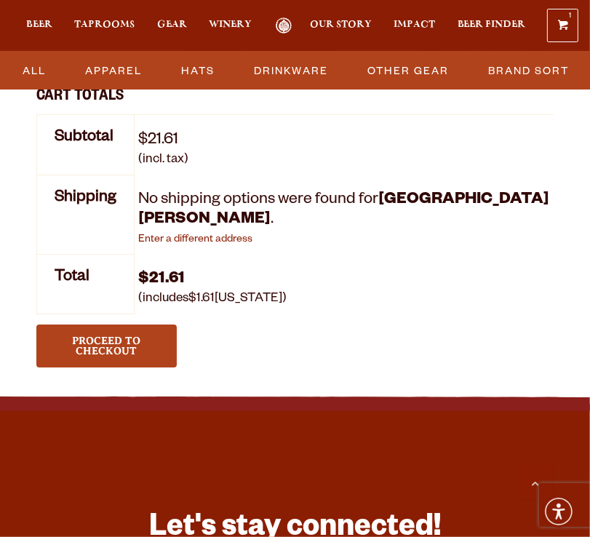
scroll to position [505, 0]
